Goal: Task Accomplishment & Management: Use online tool/utility

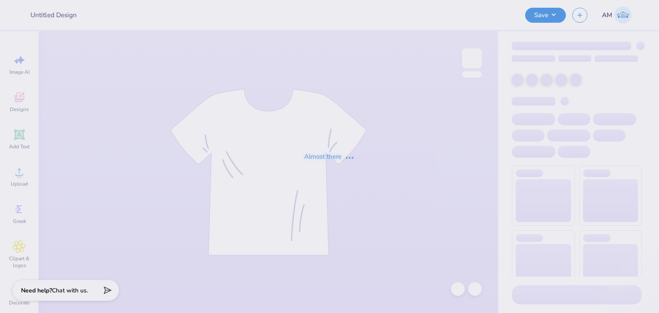
type input "Pi Kappa Epsilon crews"
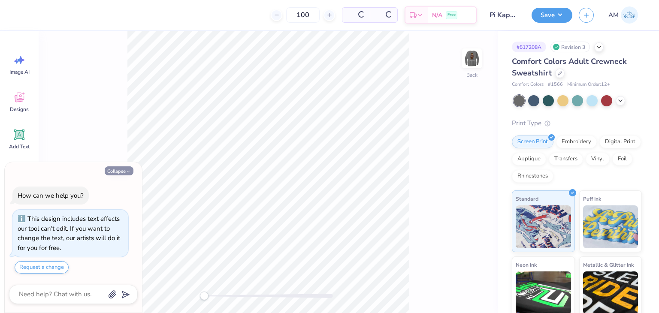
click at [126, 173] on icon "button" at bounding box center [128, 171] width 5 height 5
type textarea "x"
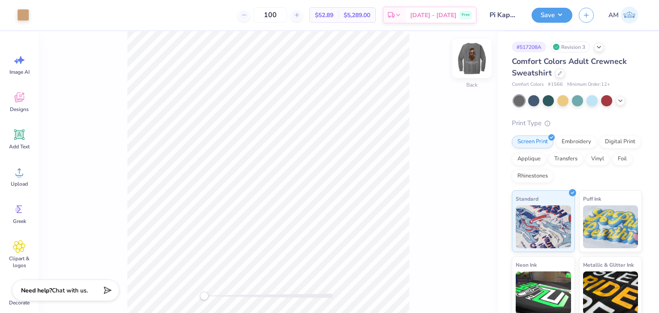
click at [467, 63] on img at bounding box center [472, 58] width 34 height 34
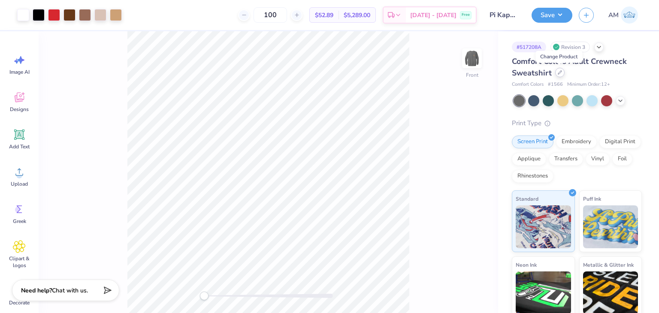
click at [559, 71] on icon at bounding box center [560, 72] width 4 height 4
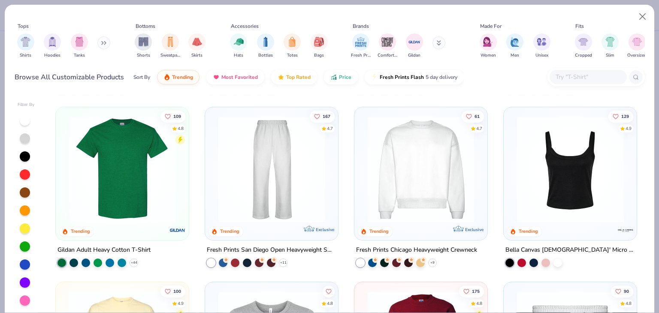
scroll to position [472, 0]
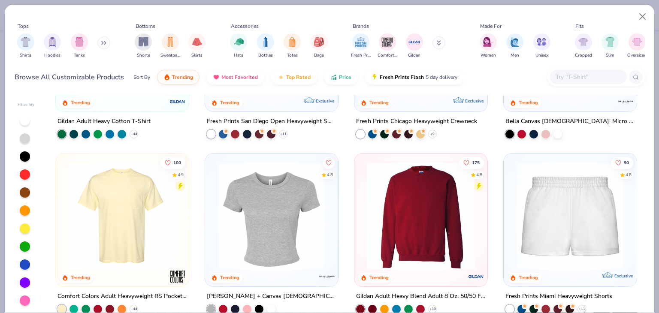
click at [429, 177] on img at bounding box center [421, 215] width 116 height 107
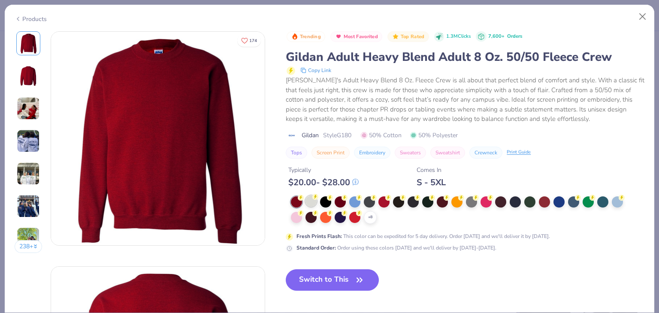
click at [306, 200] on div at bounding box center [311, 201] width 11 height 11
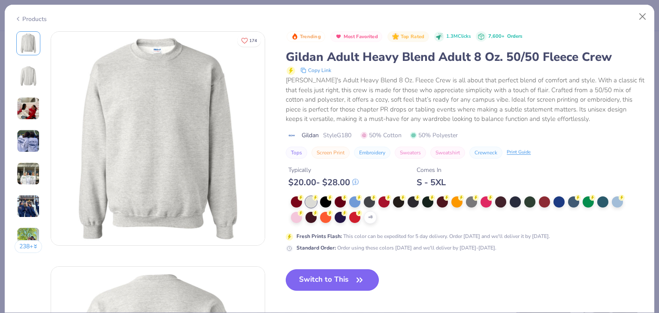
click at [332, 286] on button "Switch to This" at bounding box center [332, 280] width 93 height 21
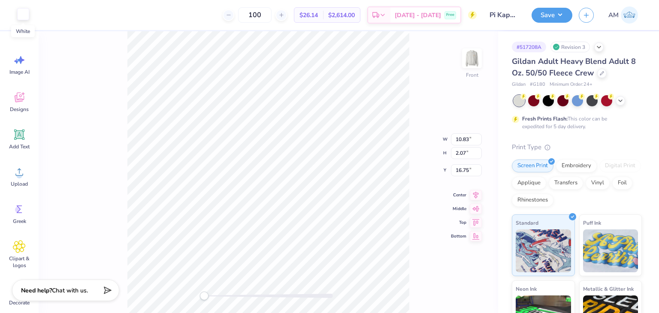
click at [21, 17] on div at bounding box center [23, 14] width 12 height 12
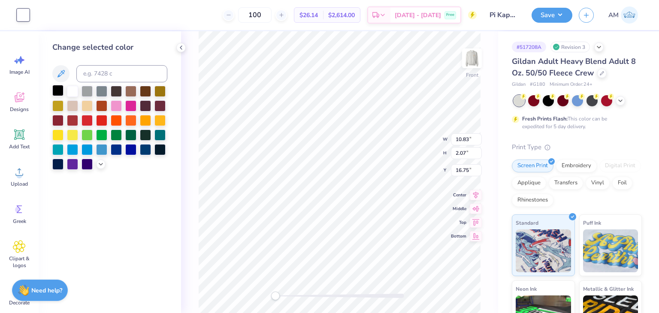
click at [62, 90] on div at bounding box center [57, 90] width 11 height 11
click at [182, 49] on polyline at bounding box center [181, 47] width 2 height 3
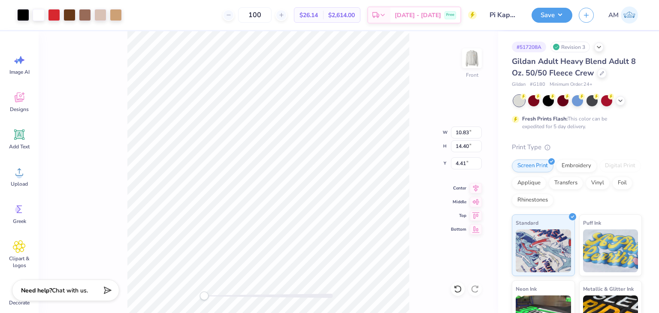
type input "3.52"
click at [470, 63] on img at bounding box center [472, 58] width 34 height 34
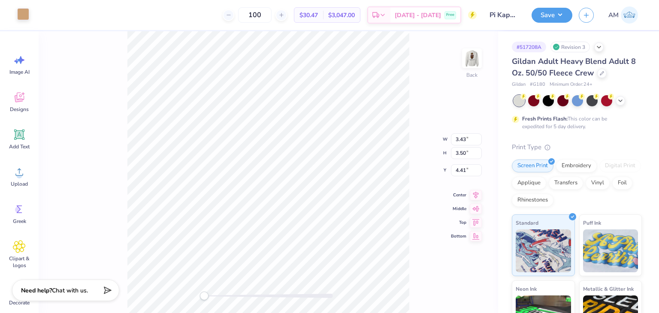
click at [26, 19] on div at bounding box center [23, 14] width 12 height 12
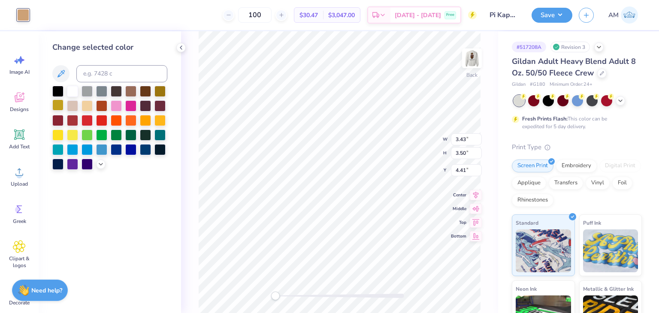
click at [61, 100] on div at bounding box center [57, 105] width 11 height 11
click at [146, 91] on div at bounding box center [145, 90] width 11 height 11
click at [61, 91] on div at bounding box center [57, 90] width 11 height 11
click at [180, 49] on icon at bounding box center [181, 47] width 7 height 7
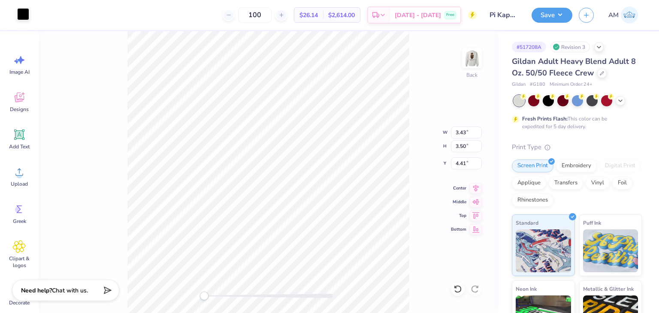
click at [29, 15] on div at bounding box center [23, 14] width 12 height 12
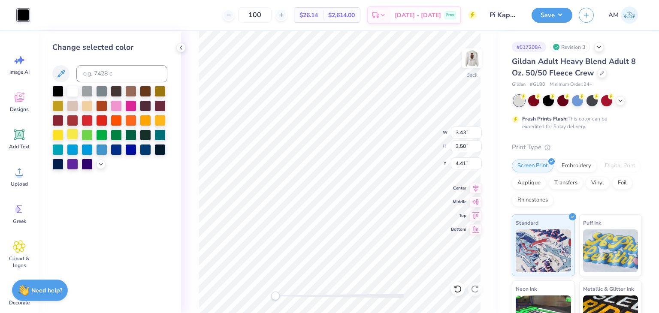
click at [68, 133] on div at bounding box center [72, 134] width 11 height 11
type input "3.82"
click at [104, 163] on icon at bounding box center [100, 163] width 7 height 7
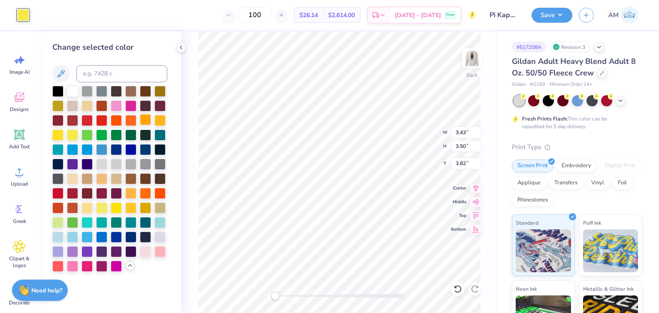
click at [150, 121] on div at bounding box center [145, 119] width 11 height 11
click at [163, 90] on div at bounding box center [160, 90] width 11 height 11
click at [145, 123] on div at bounding box center [145, 119] width 11 height 11
click at [182, 48] on icon at bounding box center [181, 47] width 7 height 7
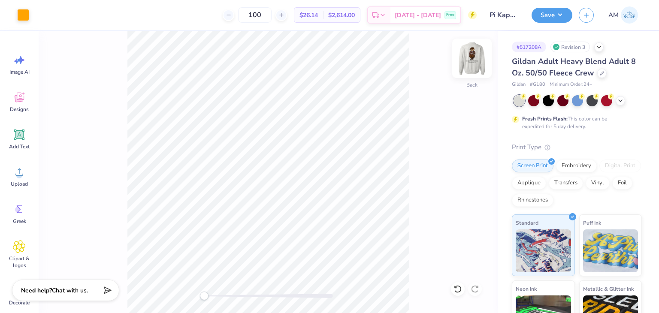
click at [471, 65] on img at bounding box center [472, 58] width 34 height 34
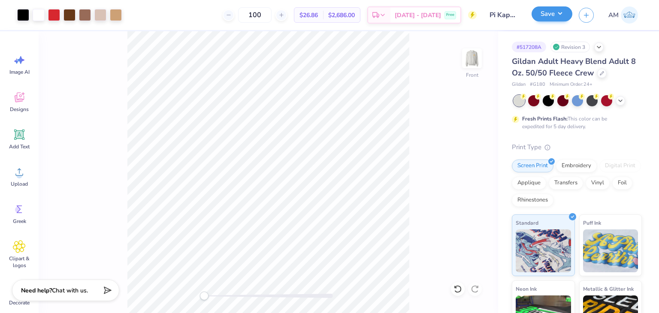
click at [557, 22] on div "Save" at bounding box center [552, 15] width 41 height 15
click at [470, 70] on img at bounding box center [472, 58] width 34 height 34
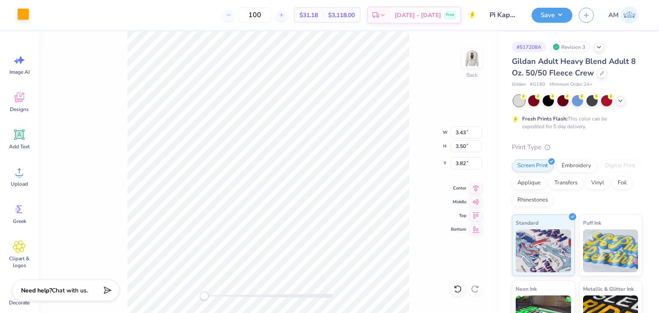
click at [22, 13] on div at bounding box center [23, 14] width 12 height 12
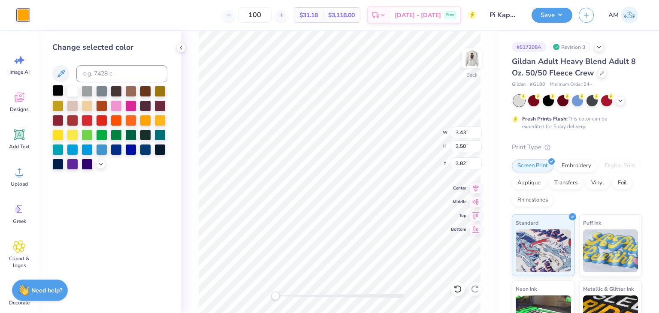
click at [55, 87] on div at bounding box center [57, 90] width 11 height 11
click at [175, 51] on div "Change selected color" at bounding box center [110, 172] width 142 height 282
click at [179, 48] on icon at bounding box center [181, 47] width 7 height 7
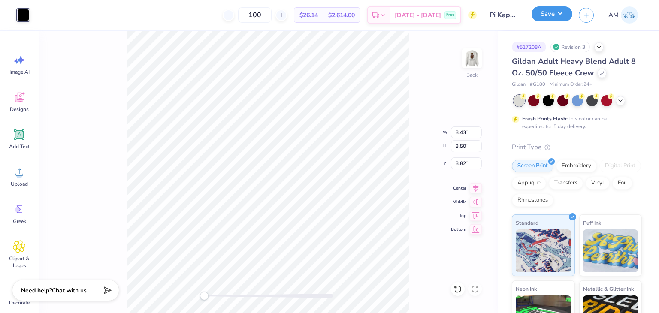
click at [538, 16] on button "Save" at bounding box center [552, 13] width 41 height 15
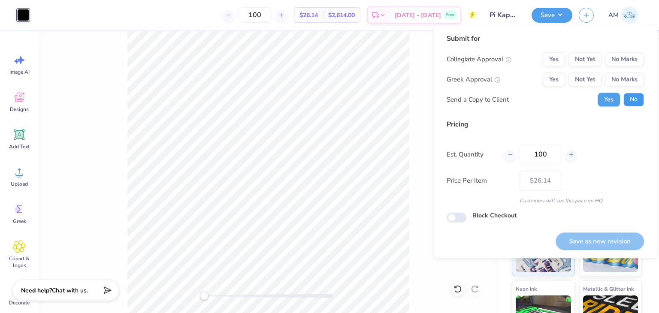
click at [625, 95] on button "No" at bounding box center [634, 100] width 21 height 14
click at [610, 100] on button "Yes" at bounding box center [609, 100] width 22 height 14
click at [576, 82] on button "Not Yet" at bounding box center [585, 80] width 33 height 14
click at [553, 81] on button "Yes" at bounding box center [554, 80] width 22 height 14
click at [634, 58] on button "No Marks" at bounding box center [624, 59] width 39 height 14
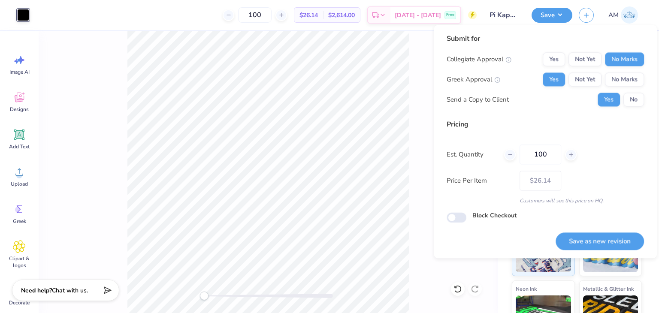
click at [605, 240] on button "Save as new revision" at bounding box center [600, 242] width 88 height 18
type input "$26.14"
